Goal: Information Seeking & Learning: Learn about a topic

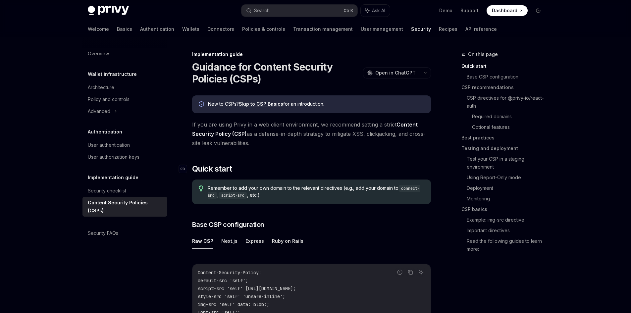
scroll to position [133, 0]
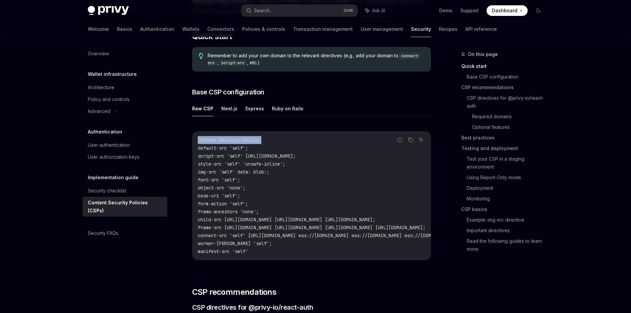
drag, startPoint x: 199, startPoint y: 140, endPoint x: 268, endPoint y: 141, distance: 69.3
click at [268, 141] on code "Content-Security-Policy: default-src 'self'; script-src 'self' [URL][DOMAIN_NAM…" at bounding box center [393, 195] width 390 height 119
click at [345, 151] on code "Content-Security-Policy: default-src 'self'; script-src 'self' [URL][DOMAIN_NAM…" at bounding box center [393, 195] width 390 height 119
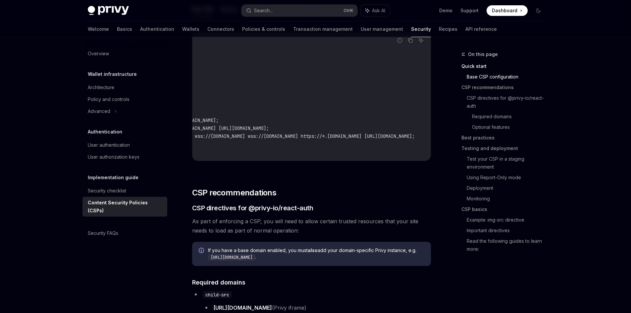
scroll to position [0, 0]
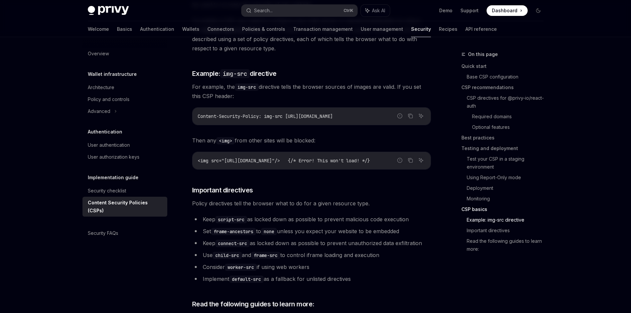
scroll to position [1618, 0]
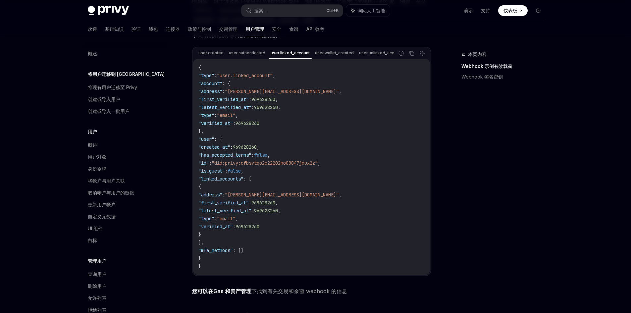
scroll to position [62, 0]
